Goal: Task Accomplishment & Management: Manage account settings

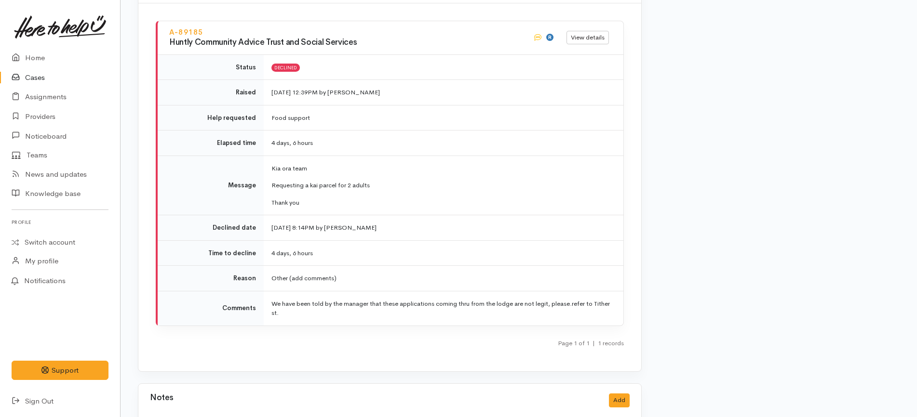
scroll to position [1272, 0]
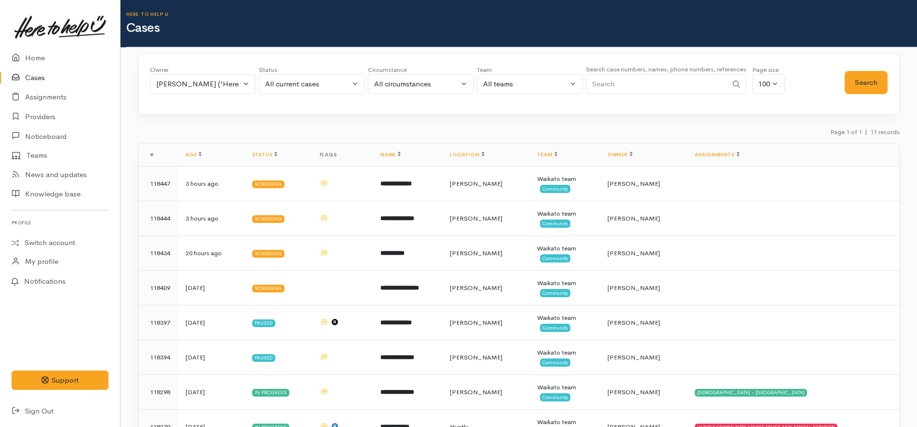
click at [663, 79] on input "Search" at bounding box center [657, 84] width 142 height 20
paste input "118279"
type input "118279"
click at [223, 84] on div "[PERSON_NAME] ('Here to help u')" at bounding box center [198, 84] width 85 height 11
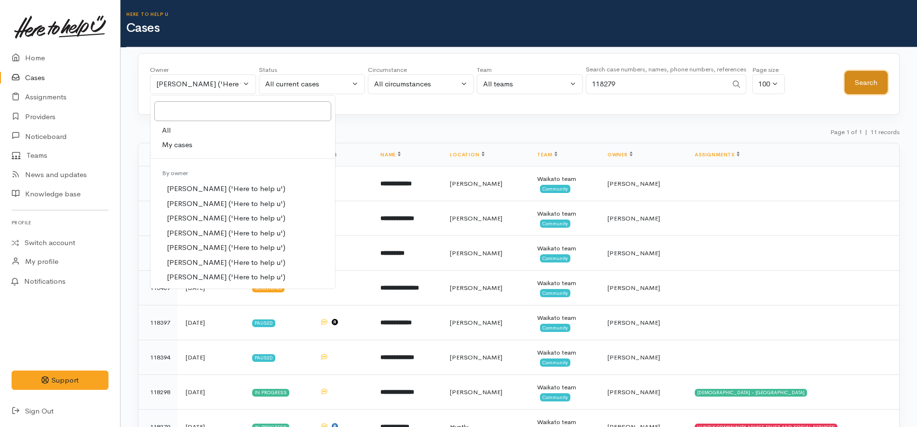
click at [873, 90] on button "Search" at bounding box center [866, 83] width 43 height 24
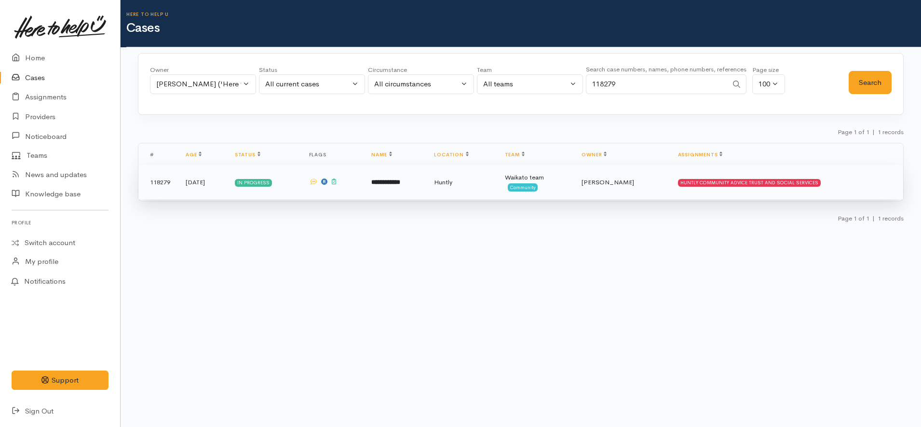
click at [458, 186] on td "Huntly" at bounding box center [461, 182] width 70 height 35
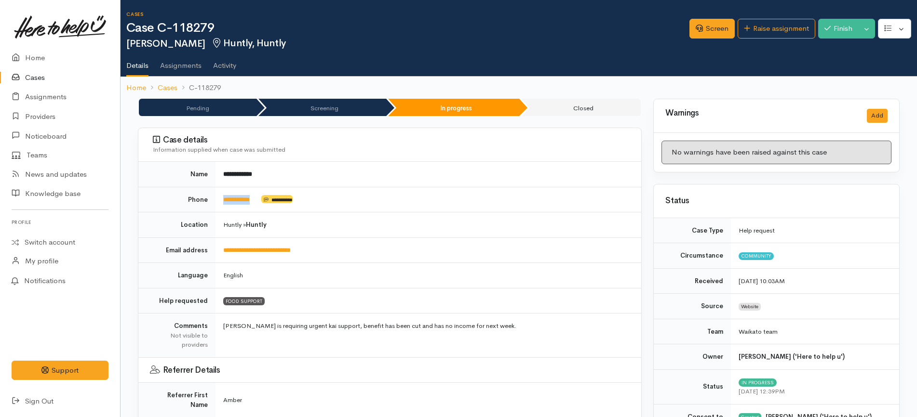
drag, startPoint x: 269, startPoint y: 204, endPoint x: 218, endPoint y: 203, distance: 50.6
click at [218, 203] on td "**********" at bounding box center [428, 200] width 426 height 26
copy td "**********"
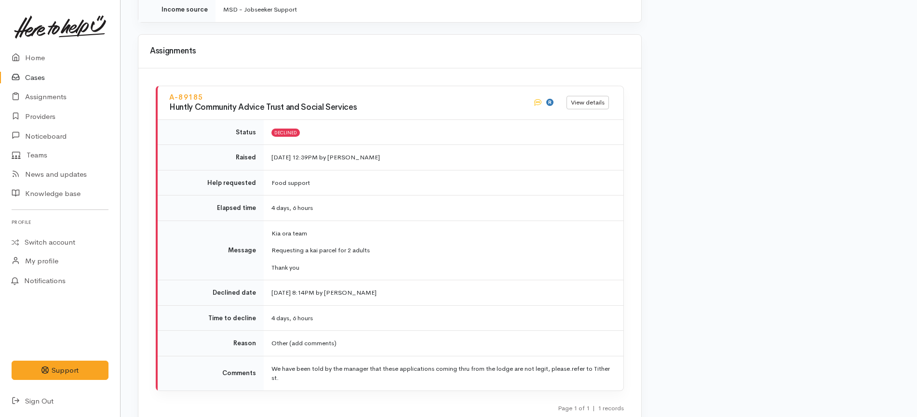
scroll to position [1272, 0]
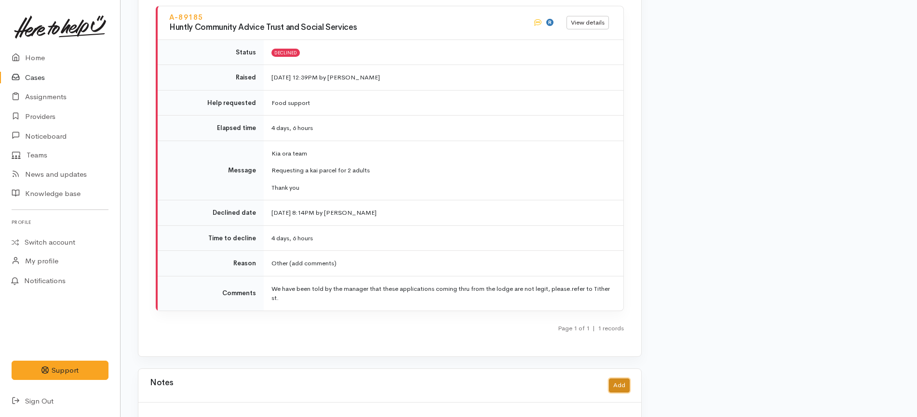
click at [627, 379] on button "Add" at bounding box center [619, 386] width 21 height 14
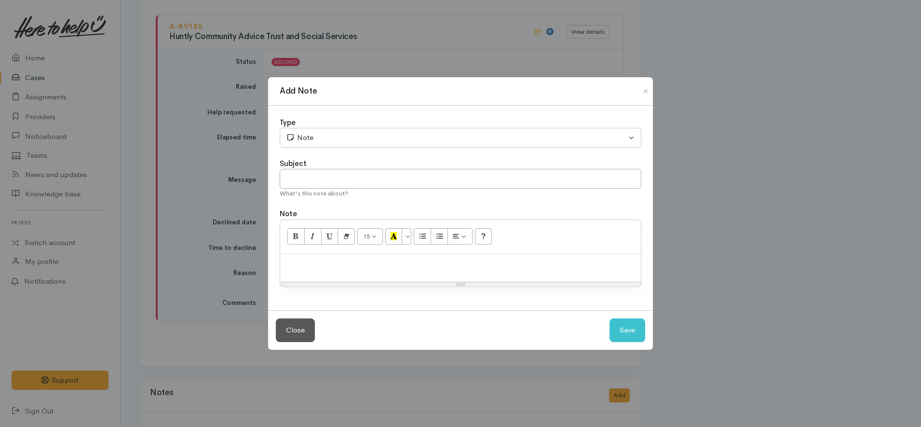
click at [360, 282] on div "Resize" at bounding box center [460, 284] width 361 height 4
click at [387, 279] on div at bounding box center [460, 268] width 361 height 28
paste div
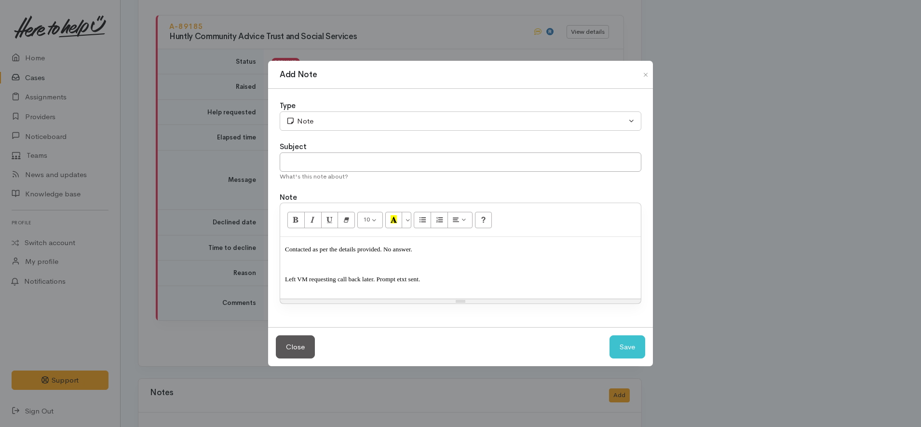
click at [327, 263] on p "Contacted as per the details provided. No answer." at bounding box center [460, 252] width 351 height 22
click at [437, 255] on p "Contacted as per the details provided. No answer." at bounding box center [460, 252] width 351 height 22
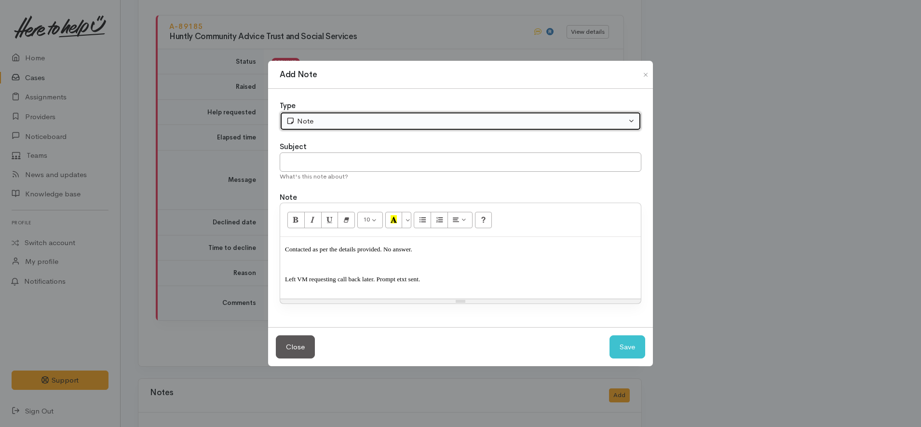
click at [318, 127] on button "Note" at bounding box center [461, 121] width 362 height 20
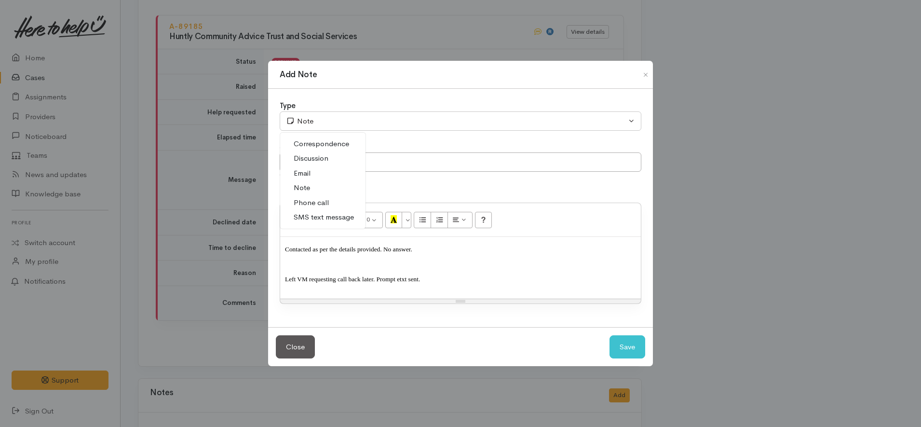
click at [327, 204] on span "Phone call" at bounding box center [311, 202] width 35 height 11
click at [367, 280] on span "Left VM requesting call back later. Prompt etxt sent." at bounding box center [352, 278] width 135 height 7
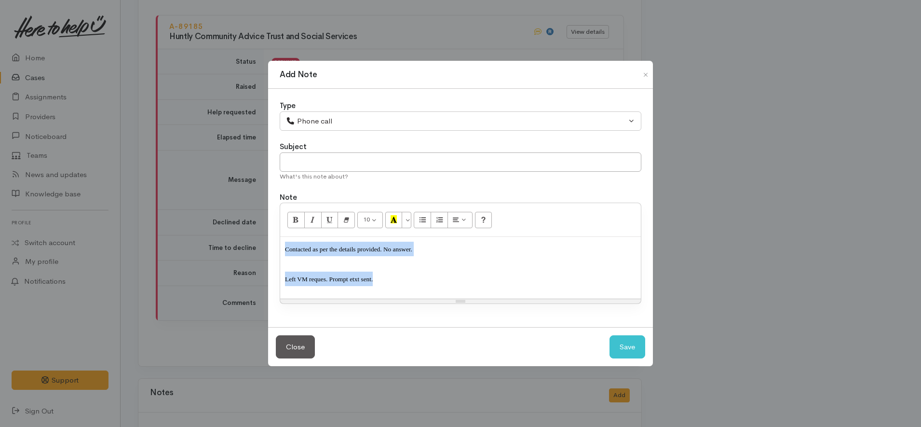
drag, startPoint x: 380, startPoint y: 274, endPoint x: 252, endPoint y: 225, distance: 137.0
click at [252, 225] on div "Add Note Type Correspondence Discussion Email Note Phone call SMS text message …" at bounding box center [460, 213] width 921 height 427
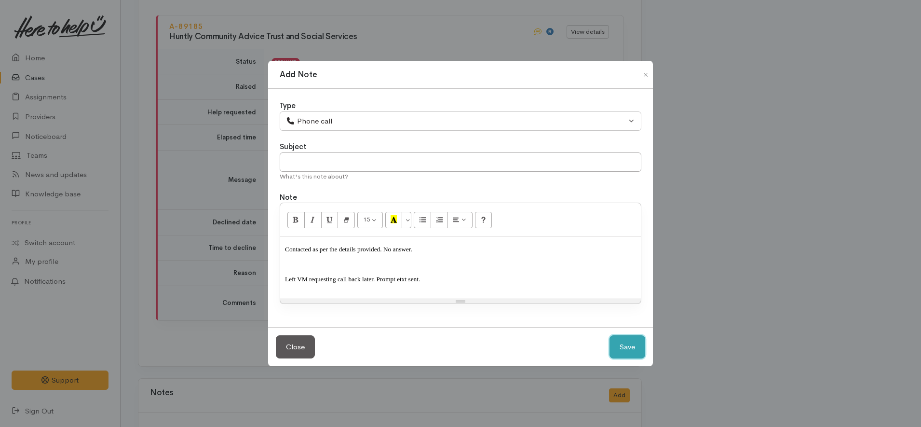
click at [634, 354] on button "Save" at bounding box center [627, 347] width 36 height 24
select select "1"
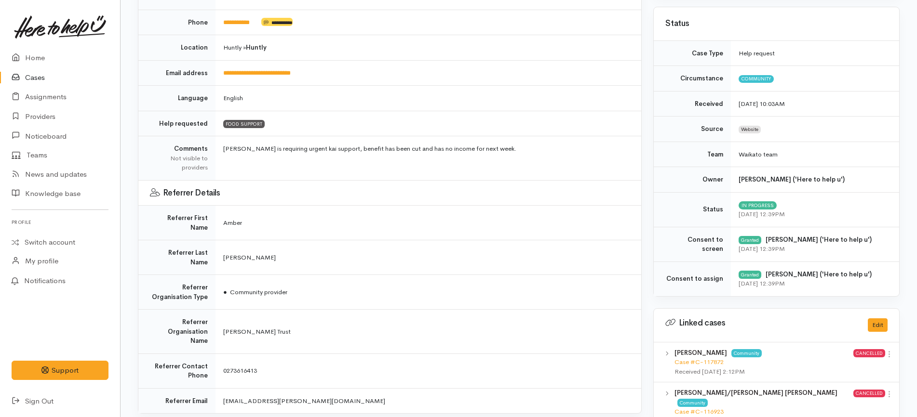
scroll to position [0, 0]
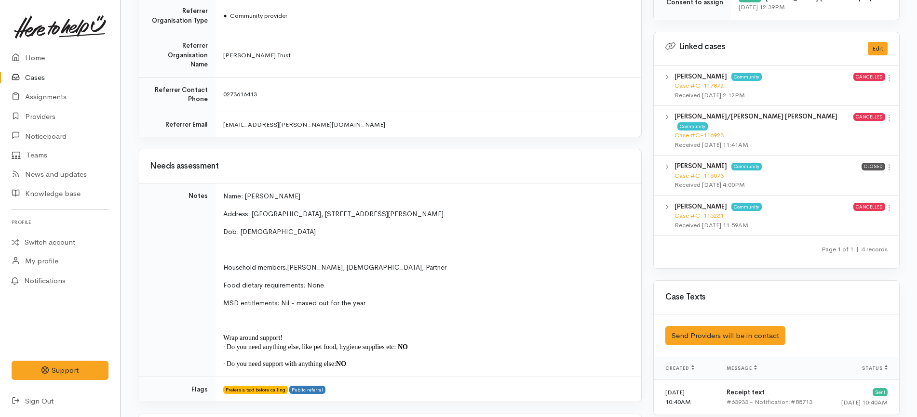
scroll to position [603, 0]
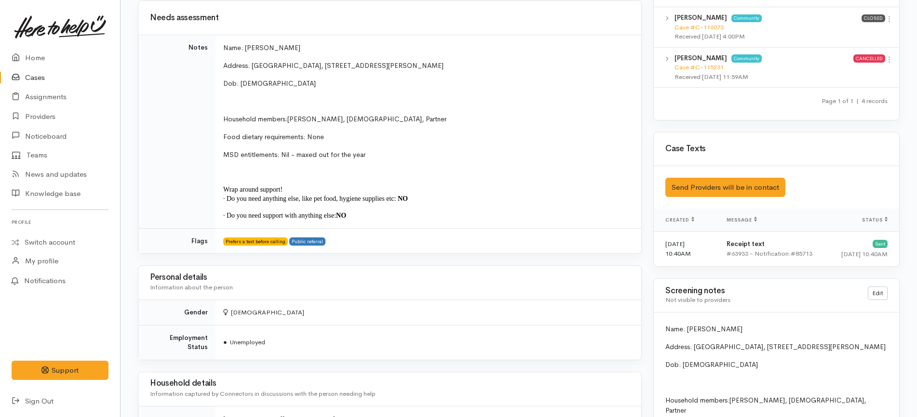
click at [603, 228] on td "Prefers a text before calling Public referral" at bounding box center [428, 240] width 426 height 25
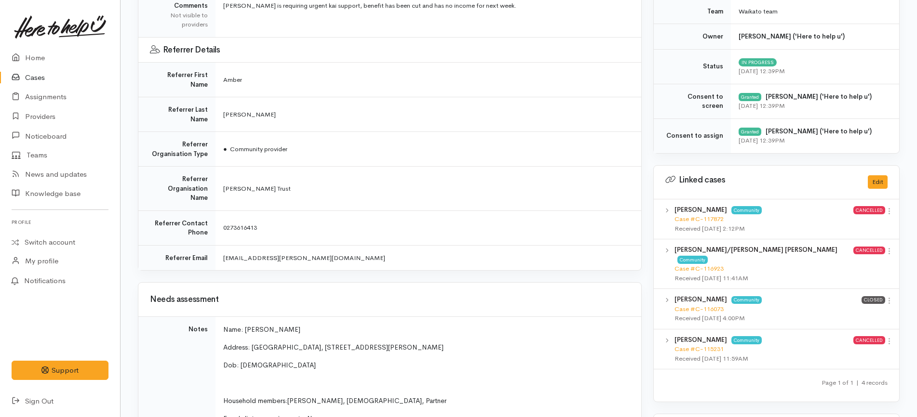
scroll to position [0, 0]
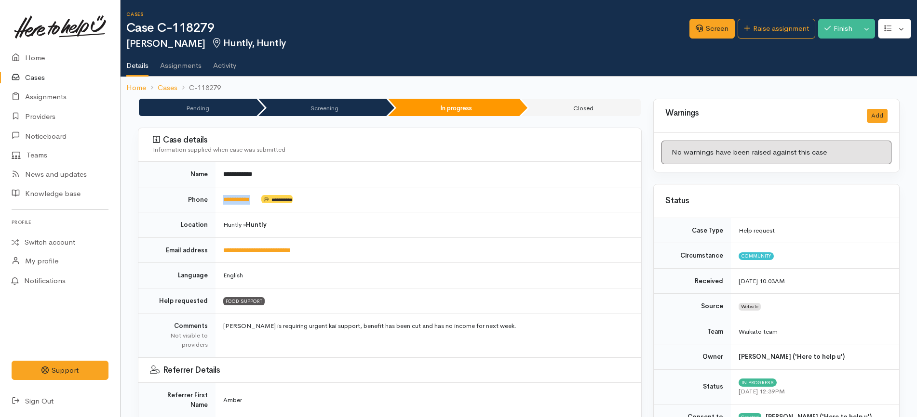
drag, startPoint x: 265, startPoint y: 198, endPoint x: 222, endPoint y: 200, distance: 43.4
click at [222, 200] on td "**********" at bounding box center [428, 200] width 426 height 26
copy td "**********"
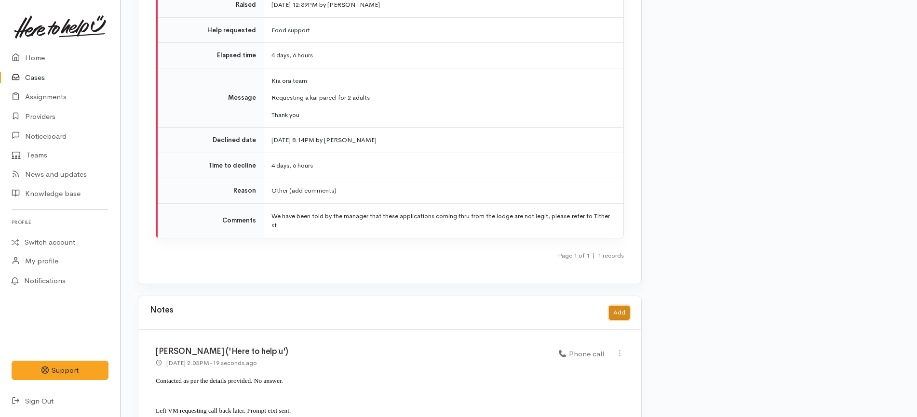
click at [624, 306] on button "Add" at bounding box center [619, 313] width 21 height 14
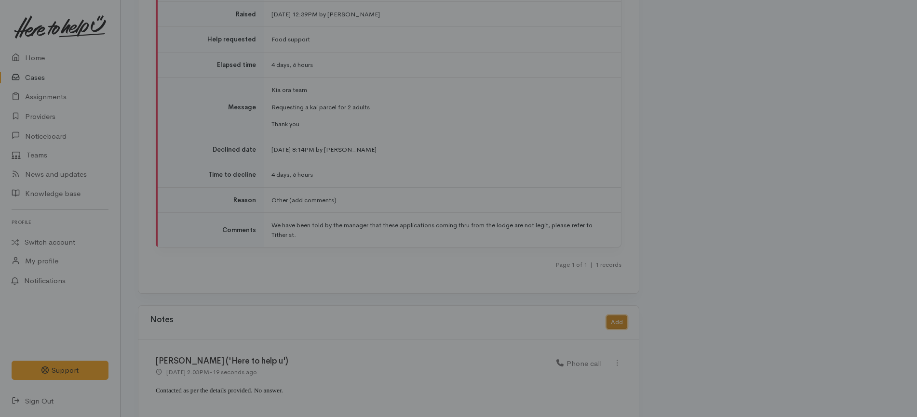
scroll to position [1336, 0]
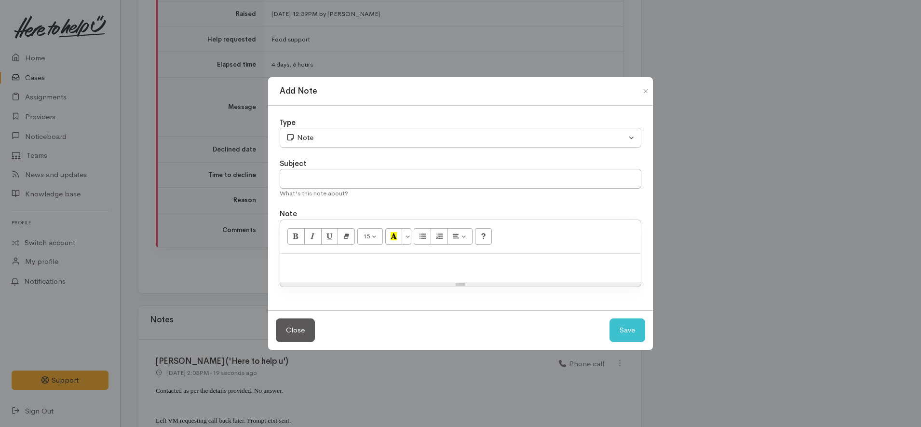
click at [626, 383] on div "Add Note Type Correspondence Discussion Email Note Phone call SMS text message …" at bounding box center [460, 213] width 921 height 427
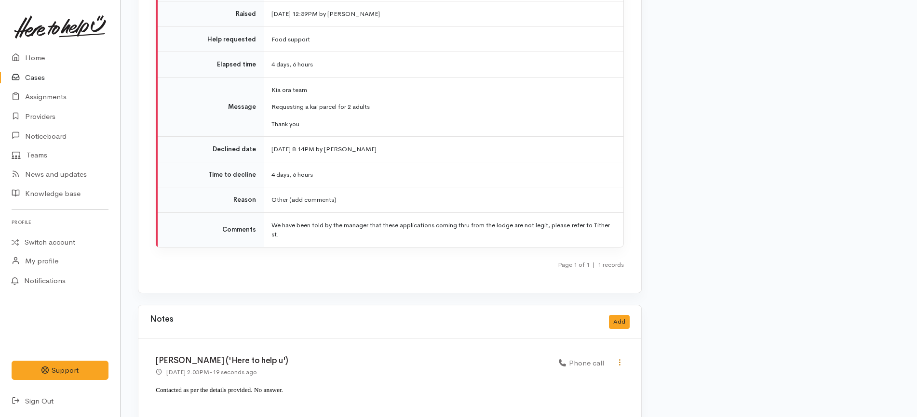
click at [620, 359] on icon at bounding box center [620, 363] width 8 height 8
click at [589, 374] on link "Edit" at bounding box center [585, 381] width 76 height 15
select select "3"
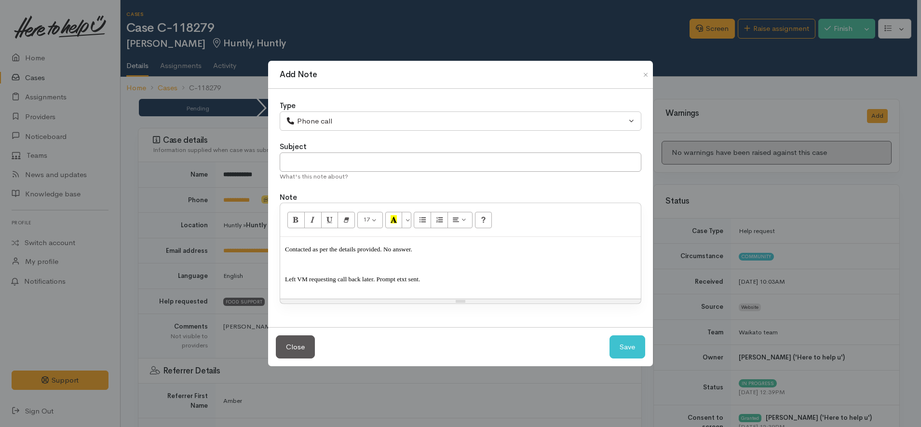
click at [545, 287] on div "Contacted as per the details provided. No answer. Left VM requesting call back …" at bounding box center [460, 268] width 361 height 62
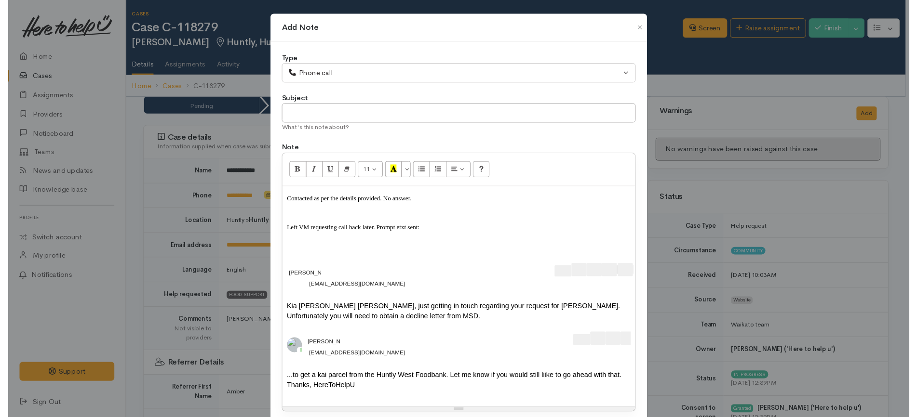
scroll to position [80, 0]
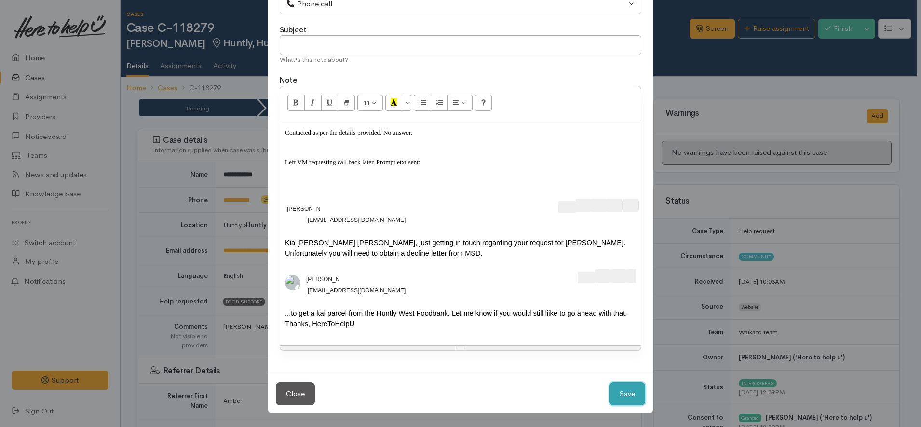
click at [630, 389] on button "Save" at bounding box center [627, 394] width 36 height 24
select select "1"
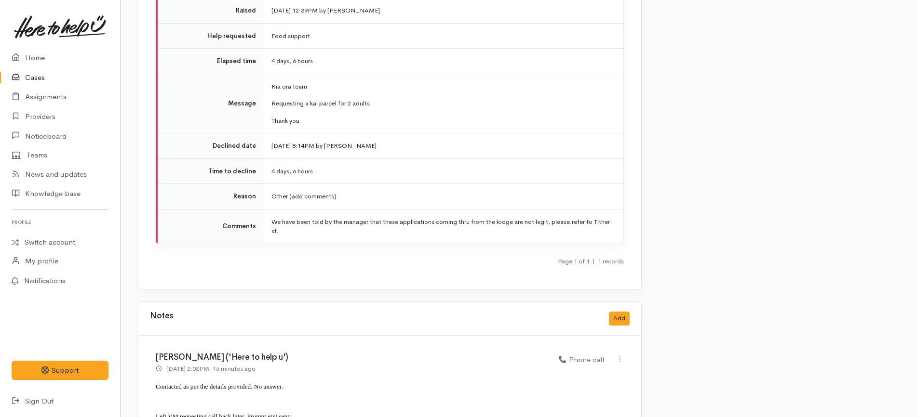
scroll to position [1497, 0]
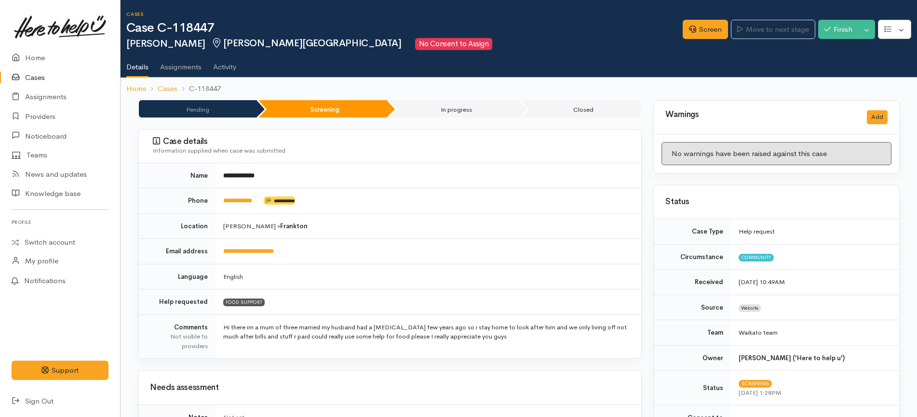
scroll to position [522, 0]
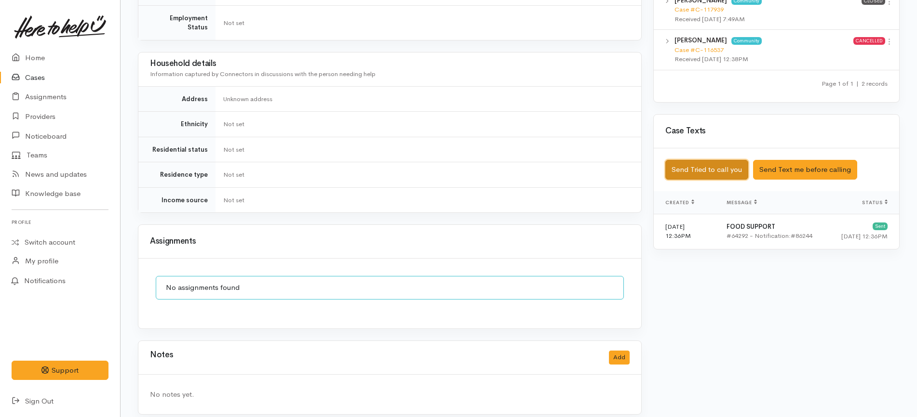
click at [697, 161] on button "Send Tried to call you" at bounding box center [706, 170] width 83 height 20
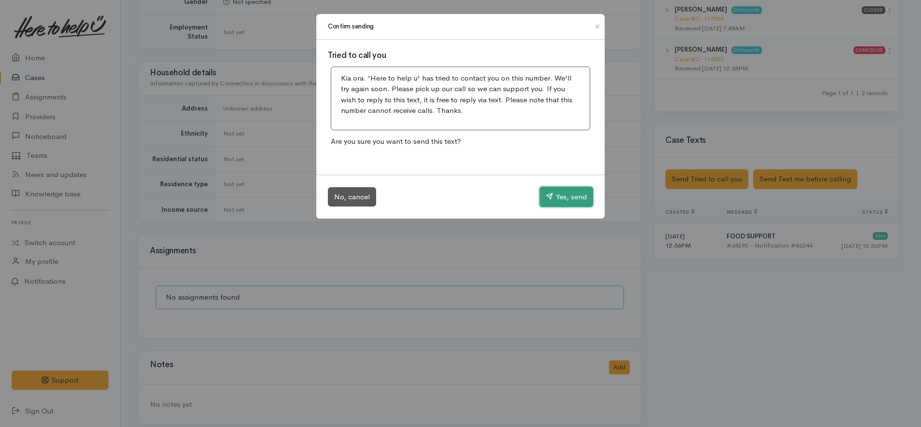
click at [573, 195] on button "Yes, send" at bounding box center [566, 197] width 54 height 20
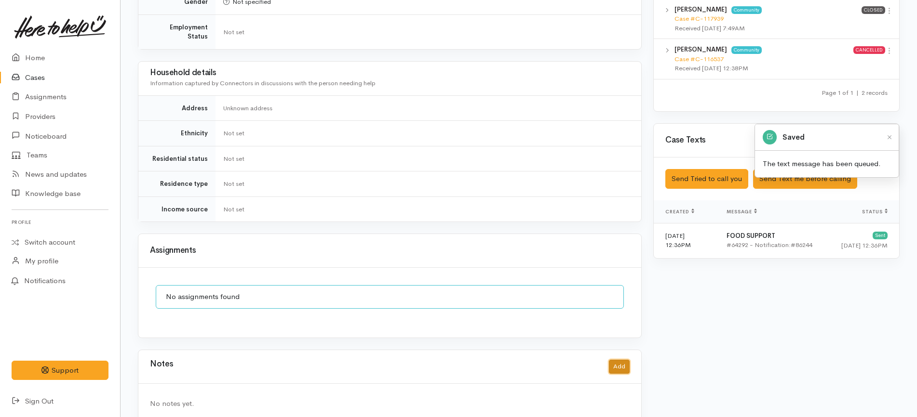
click at [619, 360] on button "Add" at bounding box center [619, 367] width 21 height 14
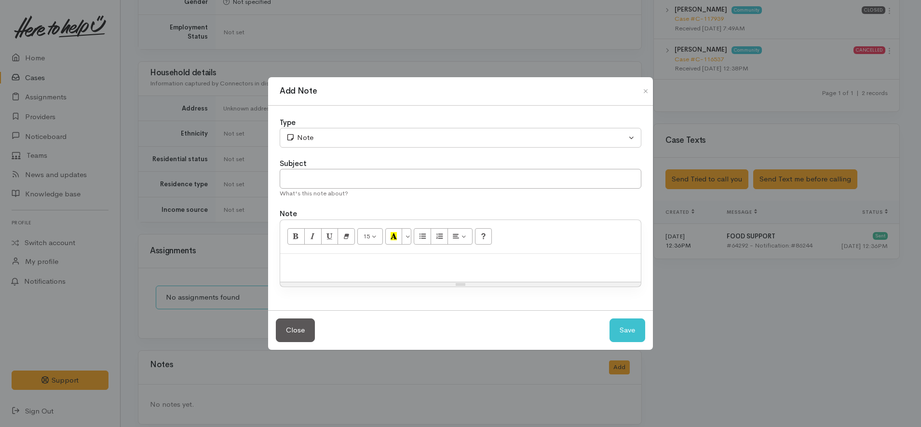
click at [331, 258] on p at bounding box center [460, 263] width 351 height 11
paste div
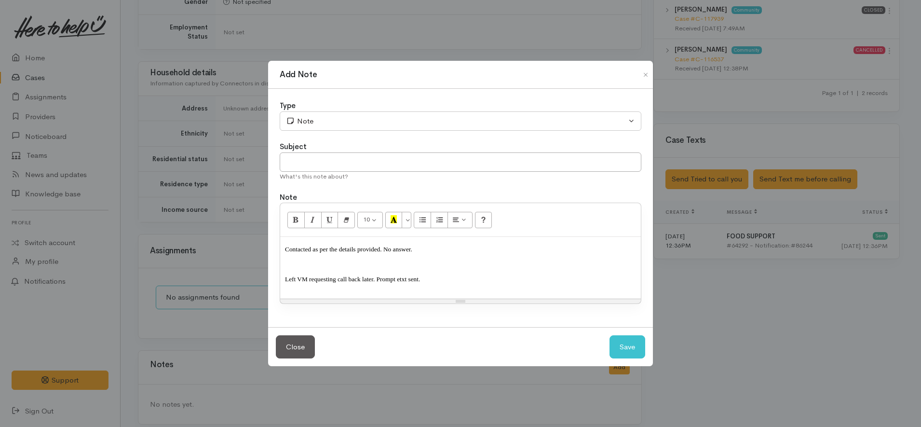
click at [352, 110] on div "Type" at bounding box center [461, 105] width 362 height 11
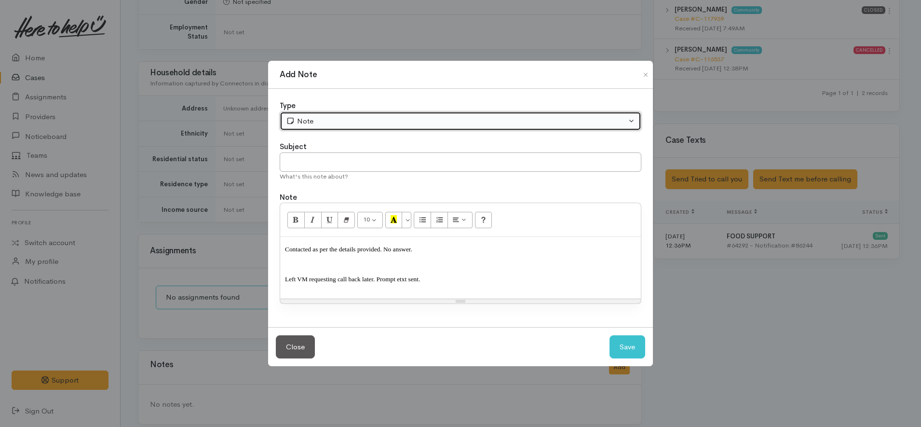
click at [349, 116] on div "Note" at bounding box center [456, 121] width 340 height 11
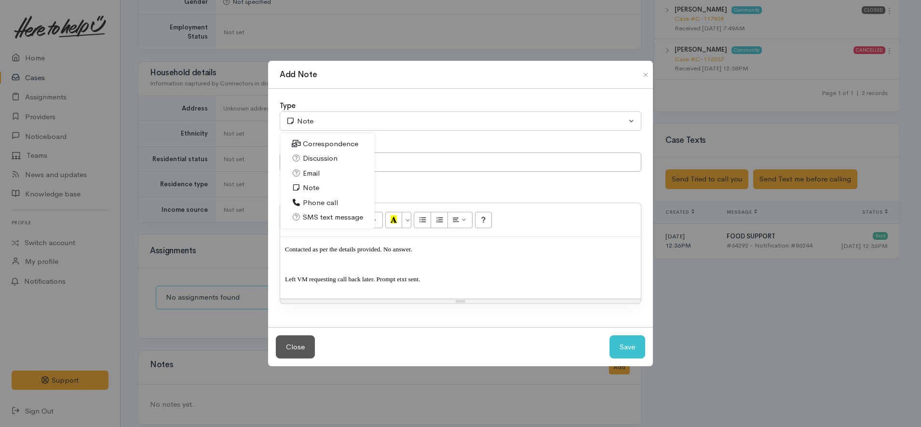
click at [305, 201] on span "Phone call" at bounding box center [320, 202] width 35 height 11
click at [638, 353] on button "Save" at bounding box center [627, 347] width 36 height 24
select select "1"
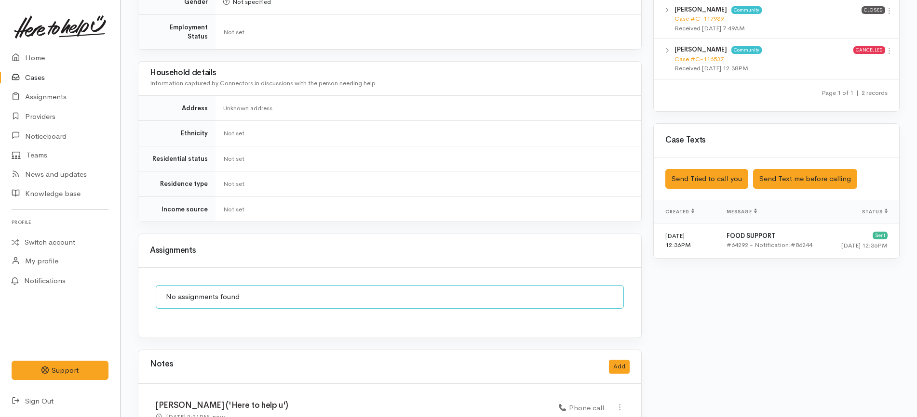
scroll to position [595, 0]
